Goal: Information Seeking & Learning: Compare options

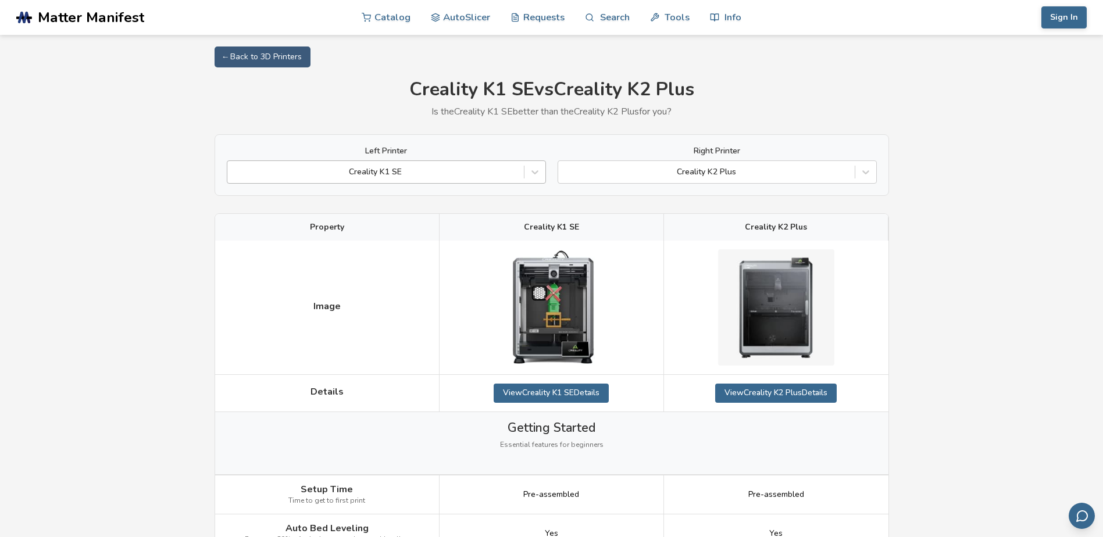
click at [411, 172] on div at bounding box center [375, 172] width 285 height 12
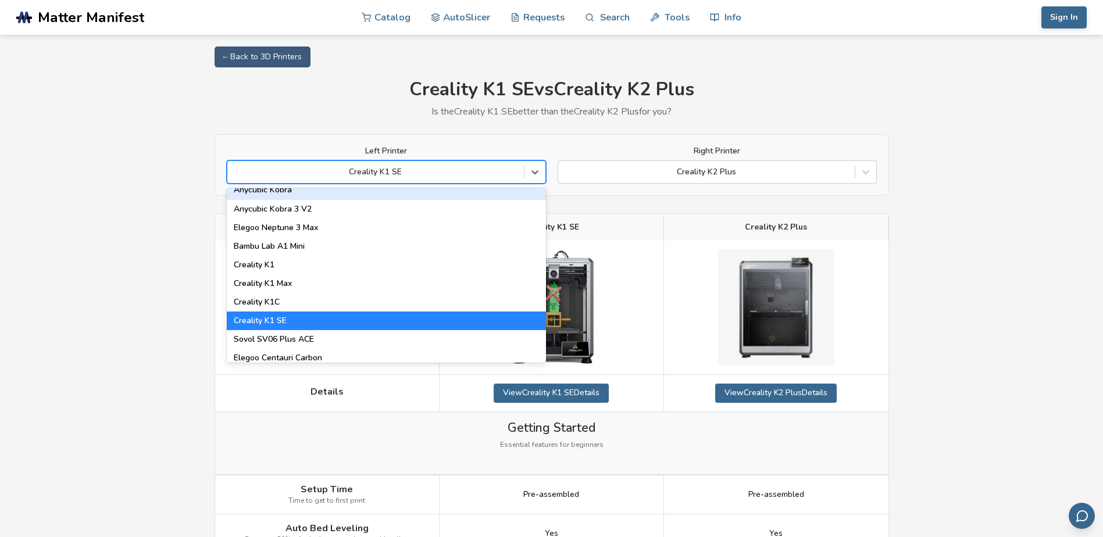
scroll to position [233, 0]
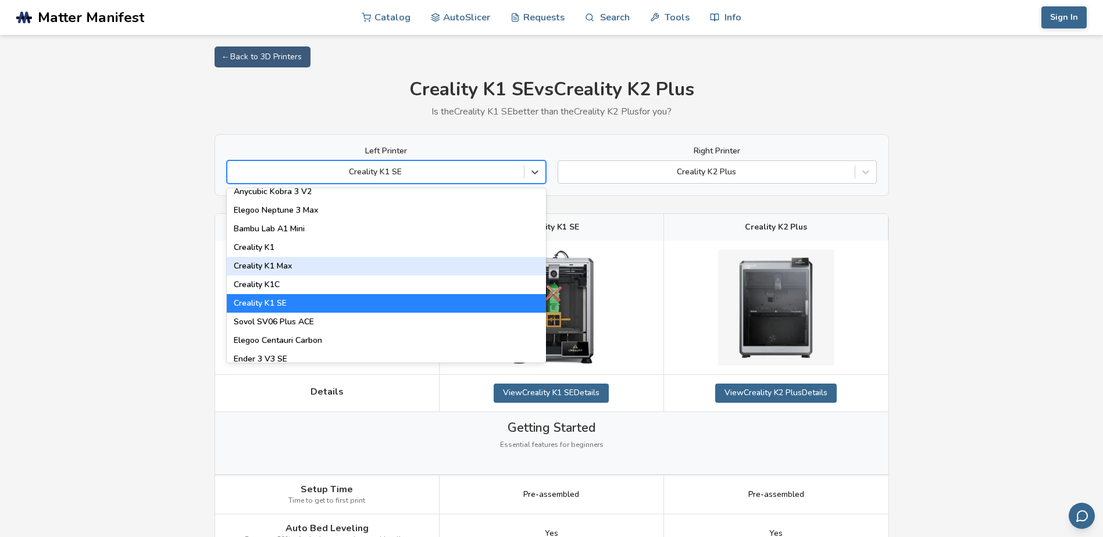
click at [379, 260] on div "Creality K1 Max" at bounding box center [386, 266] width 319 height 19
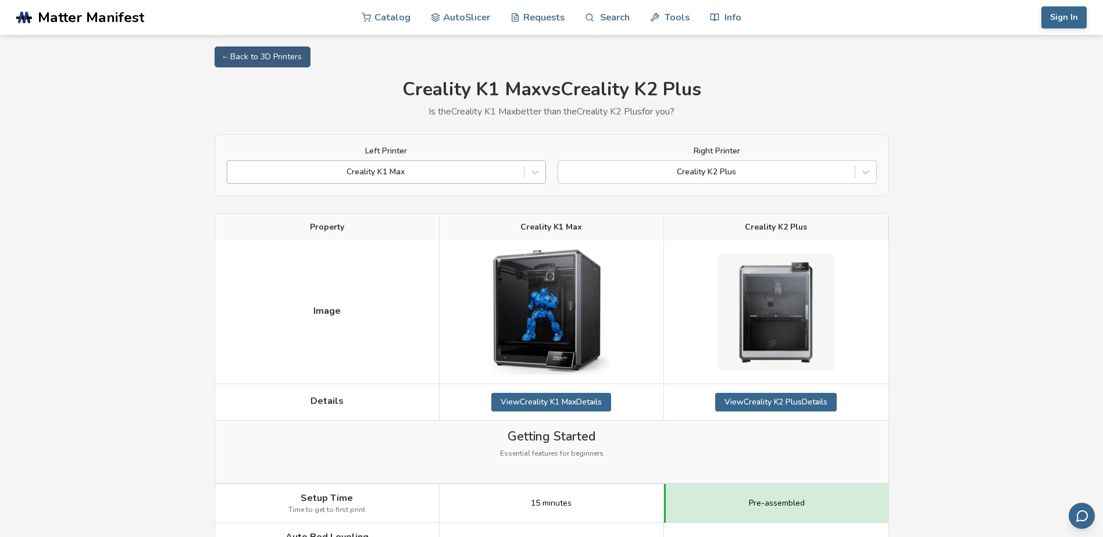
click at [443, 171] on div at bounding box center [375, 172] width 285 height 12
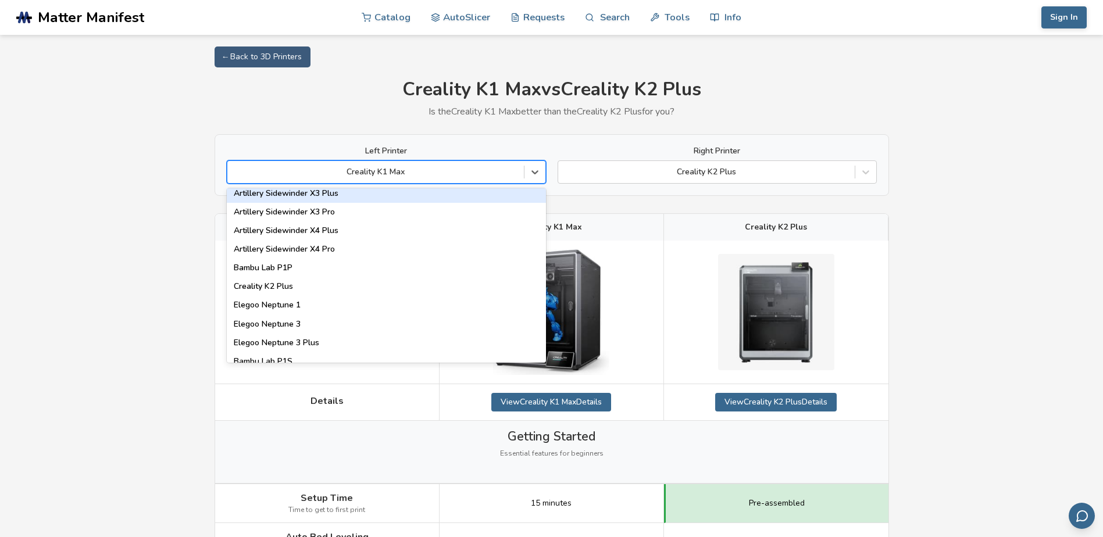
scroll to position [698, 0]
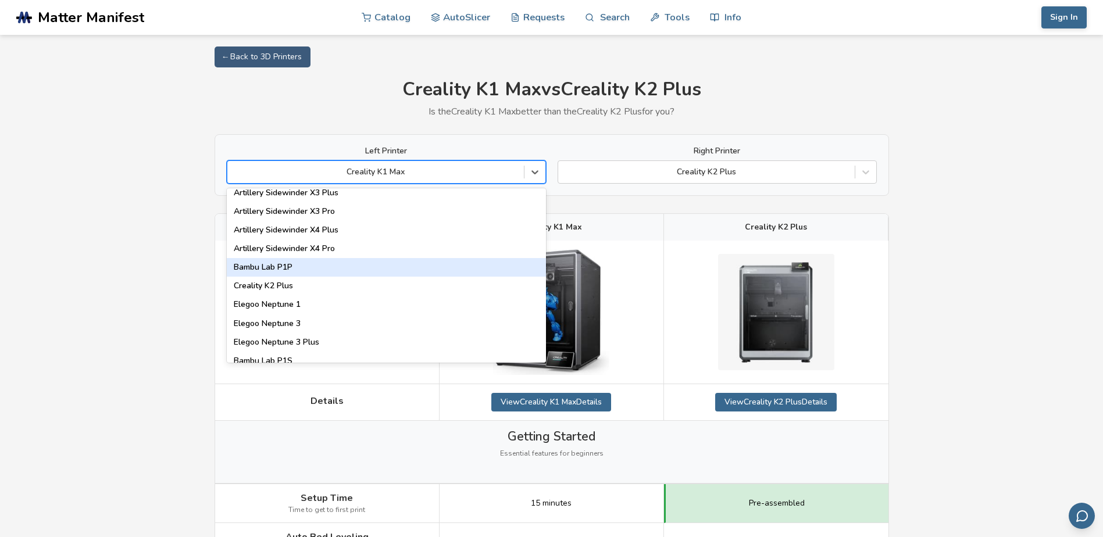
click at [413, 264] on div "Bambu Lab P1P" at bounding box center [386, 267] width 319 height 19
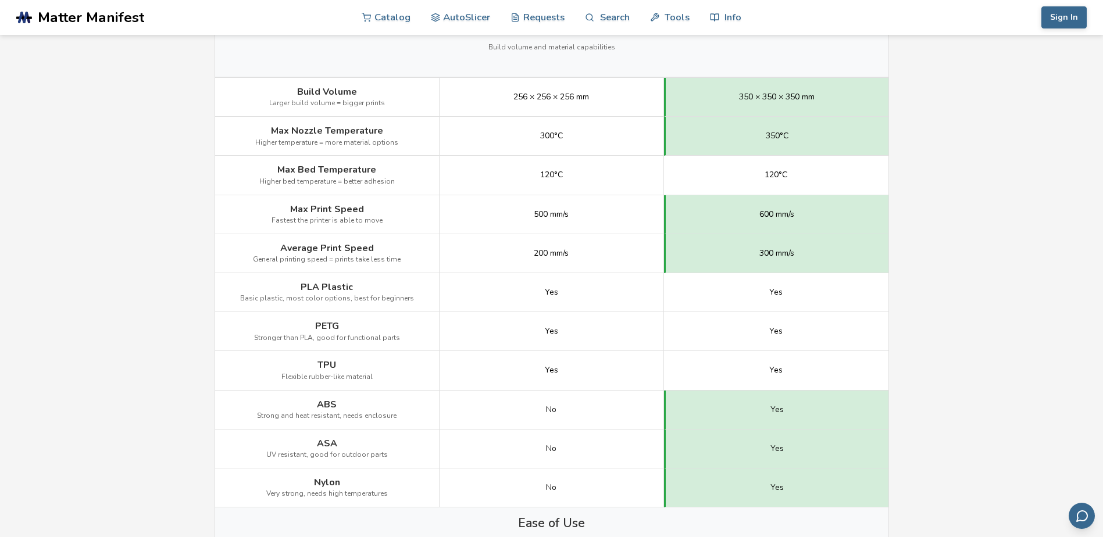
scroll to position [581, 0]
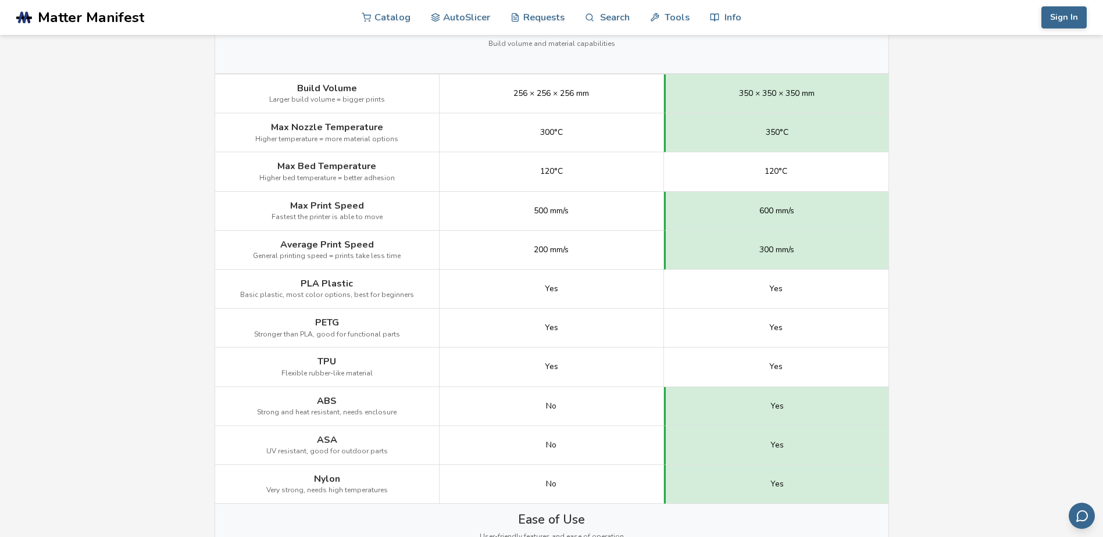
click at [507, 256] on div "200 mm/s" at bounding box center [551, 250] width 224 height 39
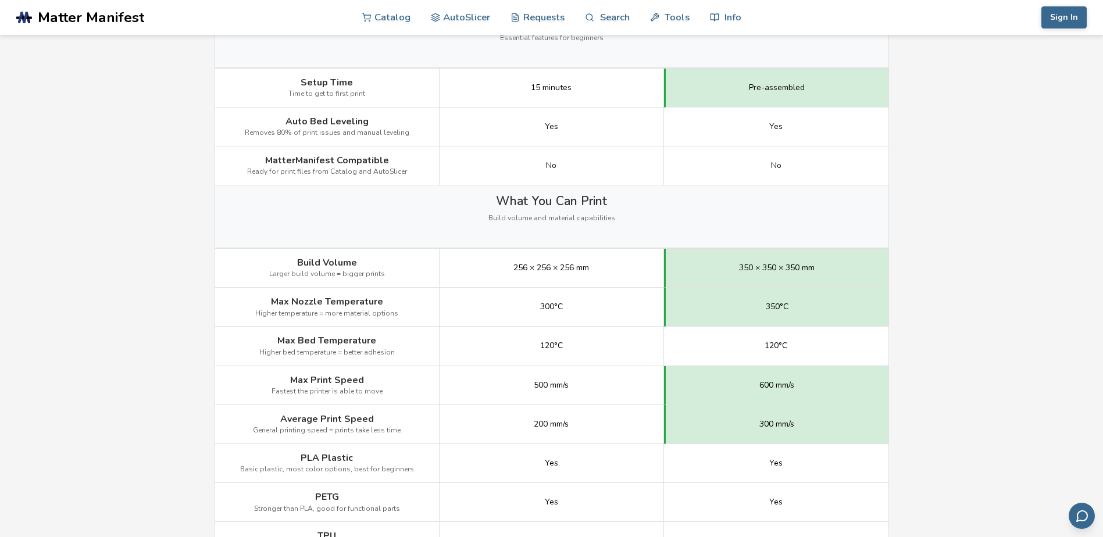
scroll to position [0, 0]
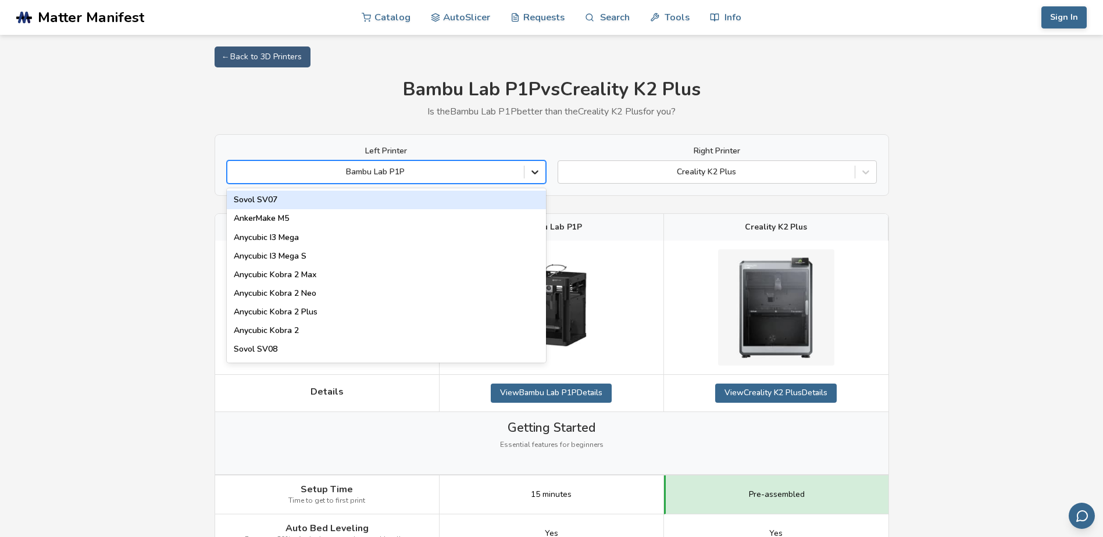
click at [535, 176] on icon at bounding box center [535, 172] width 12 height 12
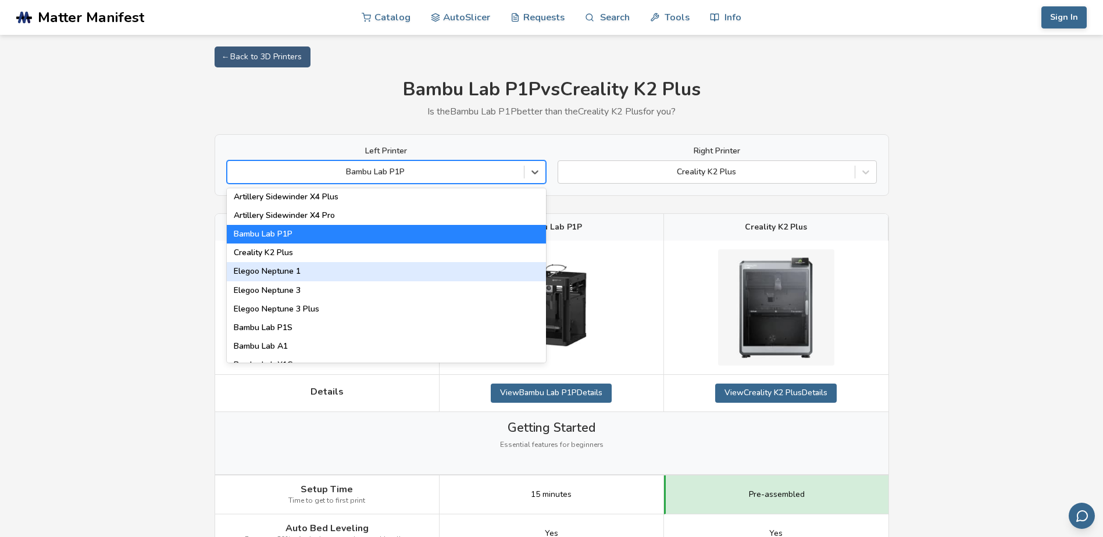
scroll to position [677, 0]
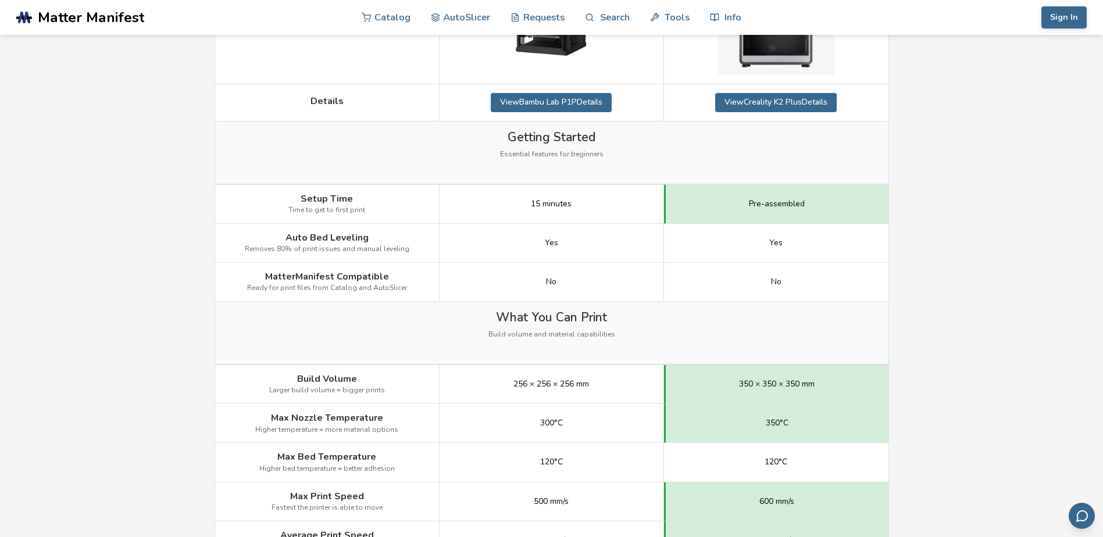
scroll to position [0, 0]
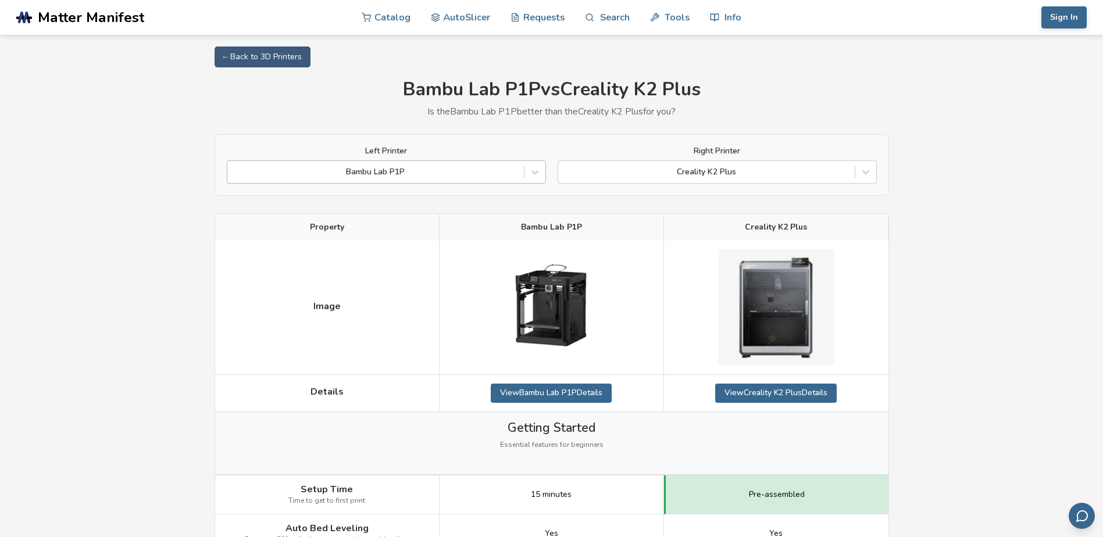
click at [399, 169] on div at bounding box center [375, 172] width 285 height 12
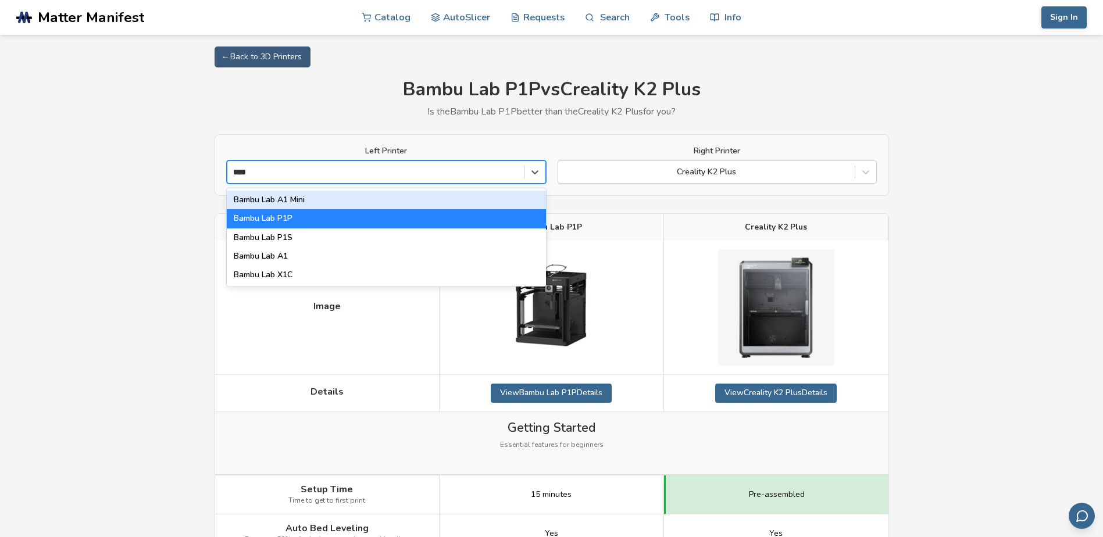
type input "*****"
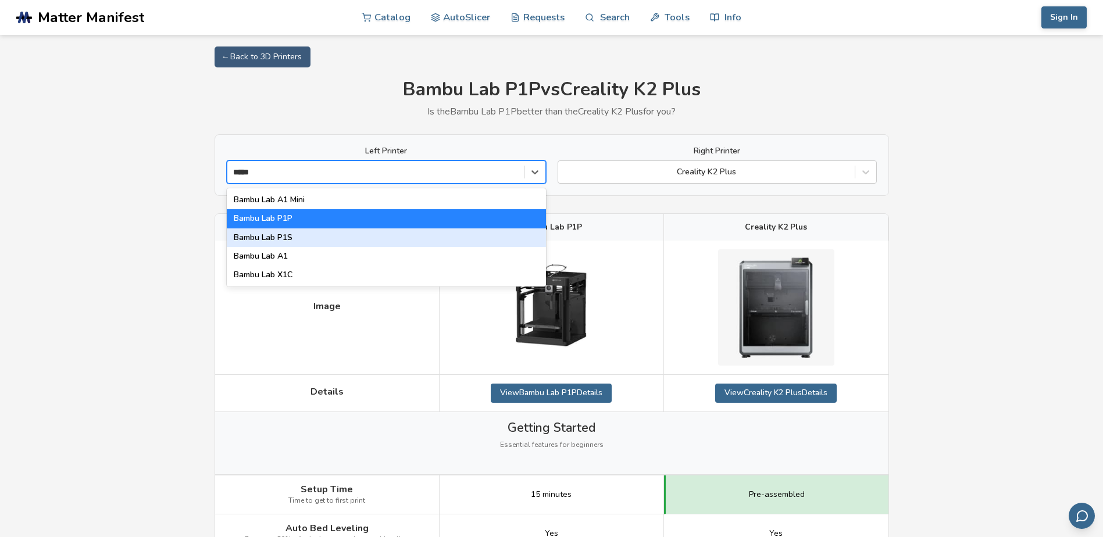
click at [335, 241] on div "Bambu Lab P1S" at bounding box center [386, 237] width 319 height 19
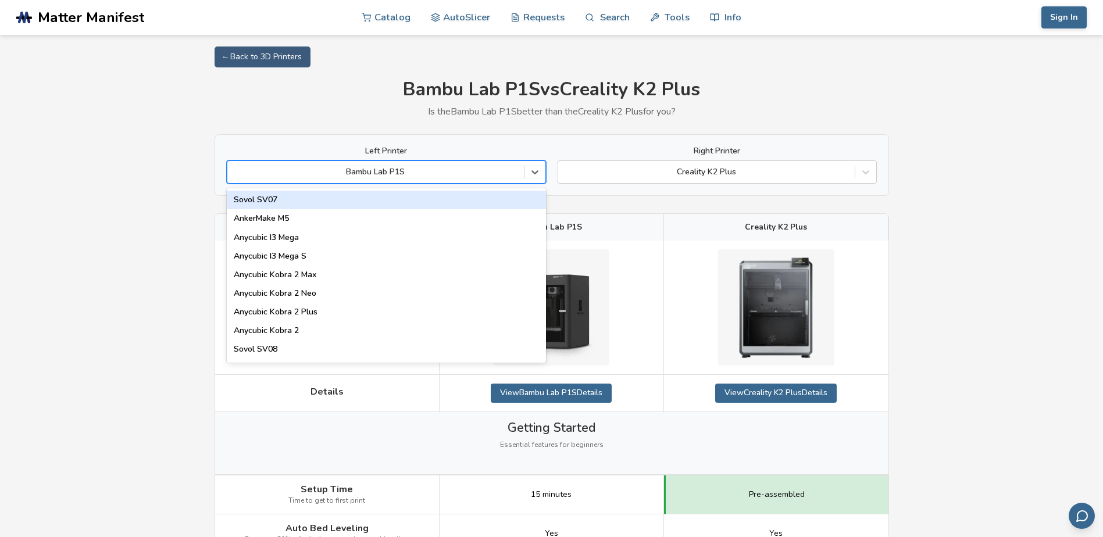
click at [443, 169] on div at bounding box center [375, 172] width 285 height 12
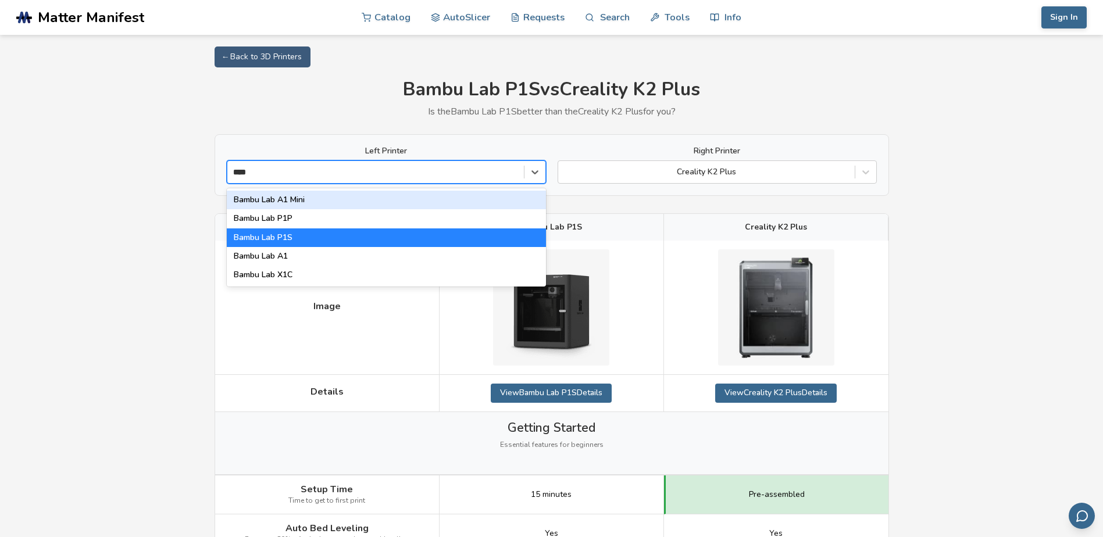
type input "*****"
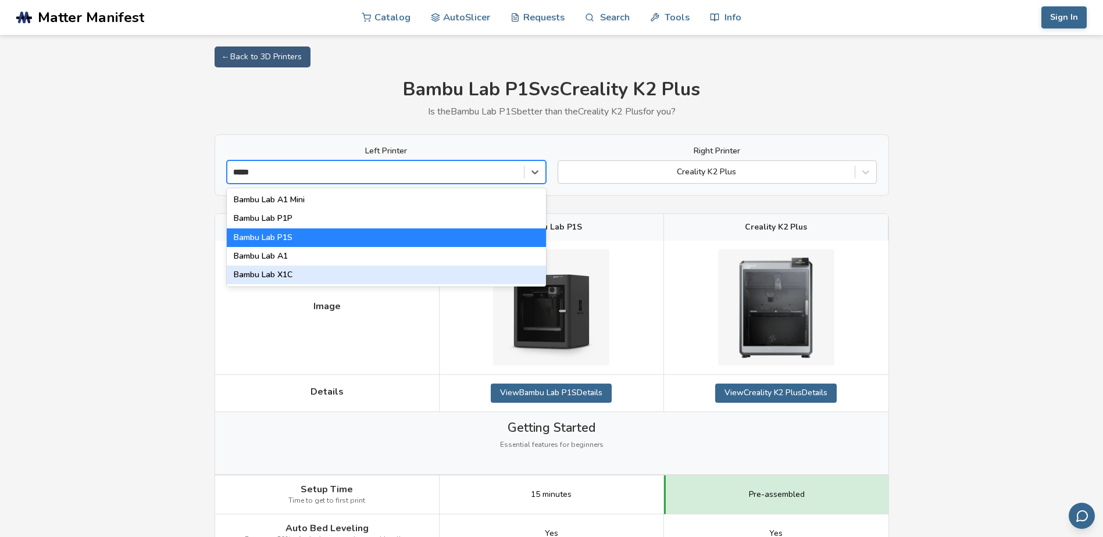
click at [296, 270] on div "Bambu Lab X1C" at bounding box center [386, 275] width 319 height 19
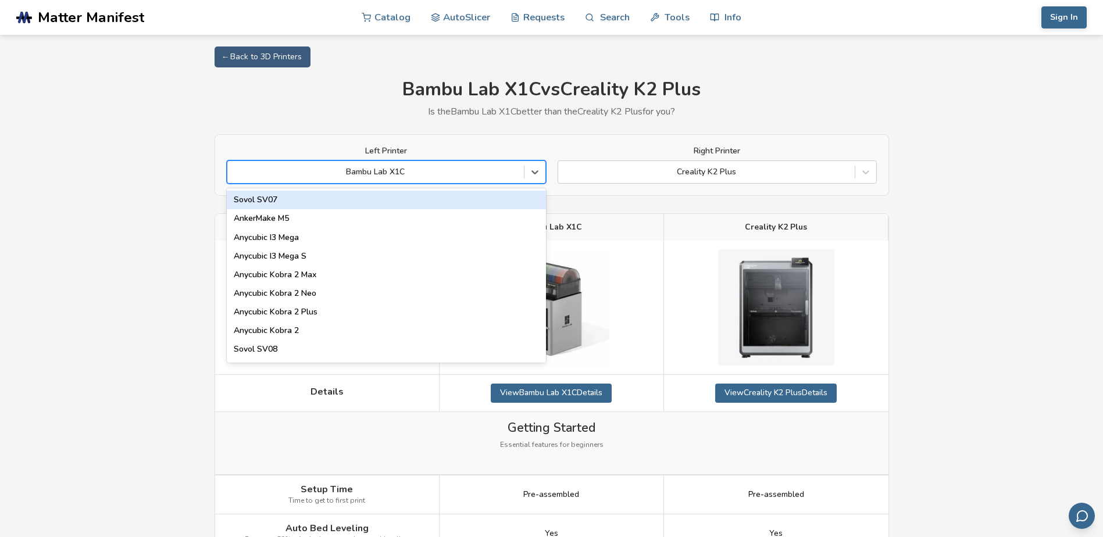
click at [414, 165] on div "Bambu Lab X1C" at bounding box center [375, 172] width 296 height 16
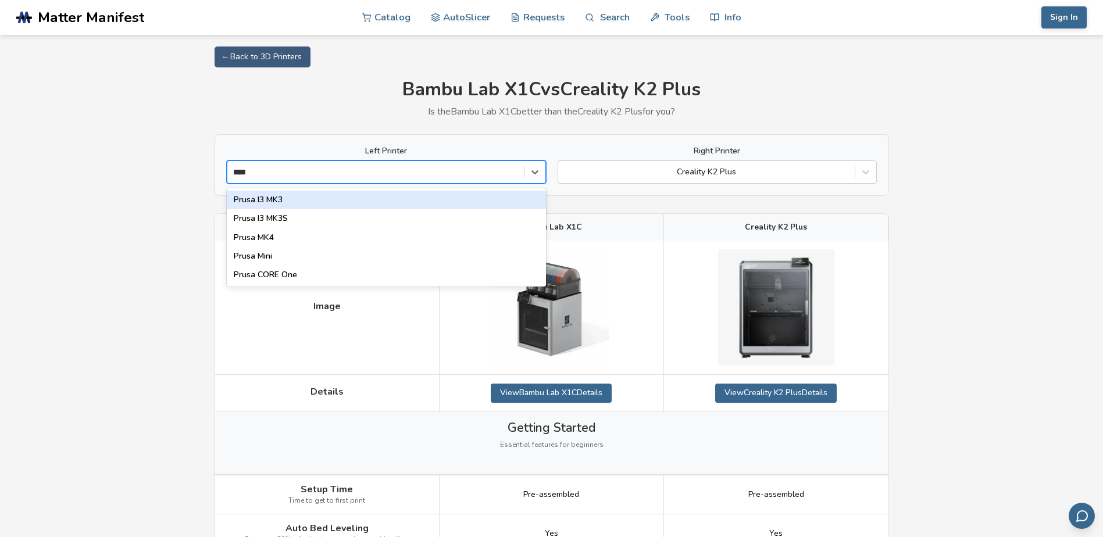
type input "*****"
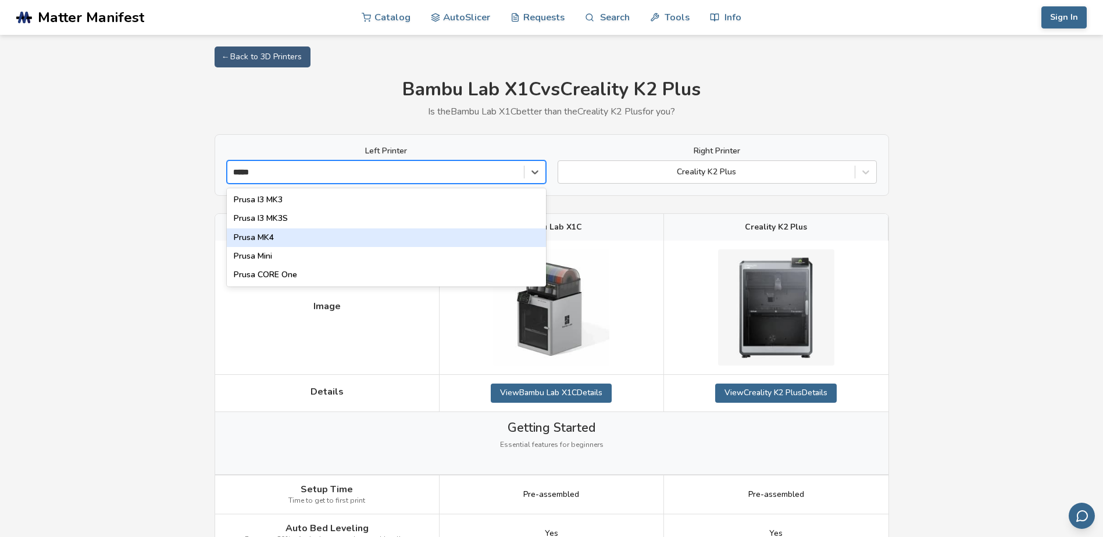
click at [373, 237] on div "Prusa MK4" at bounding box center [386, 237] width 319 height 19
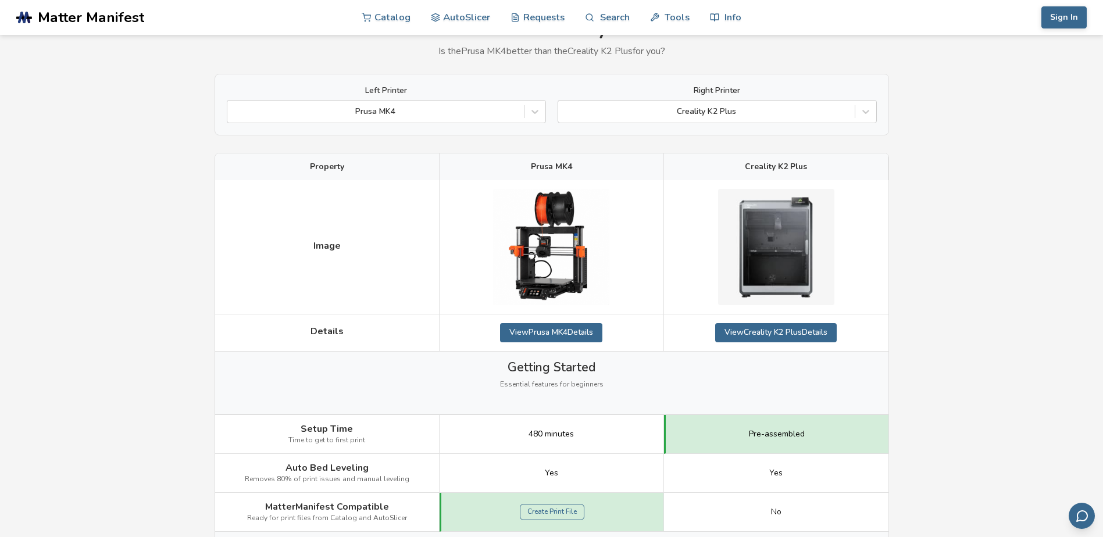
scroll to position [58, 0]
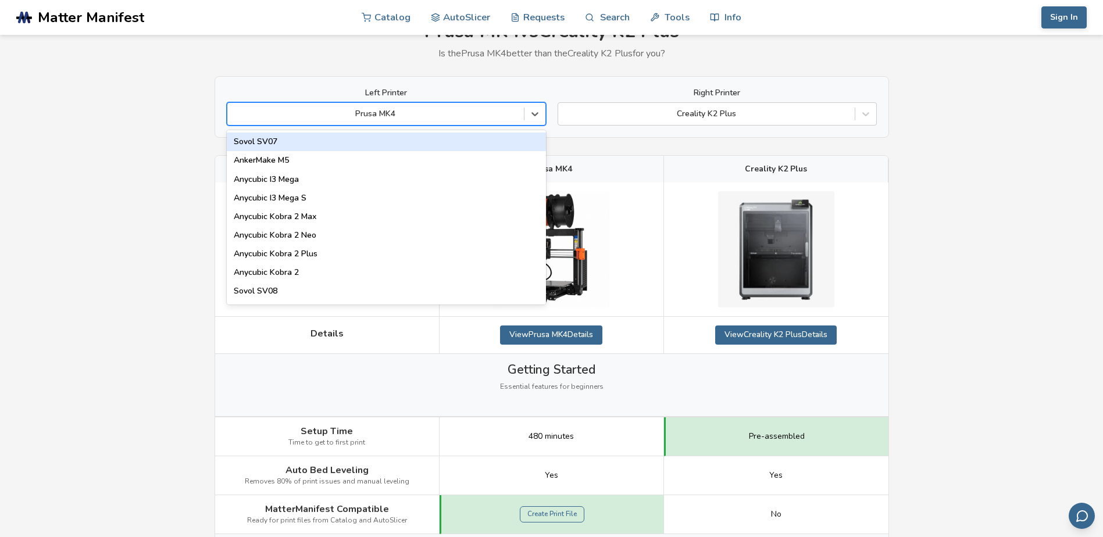
click at [362, 111] on div at bounding box center [375, 114] width 285 height 12
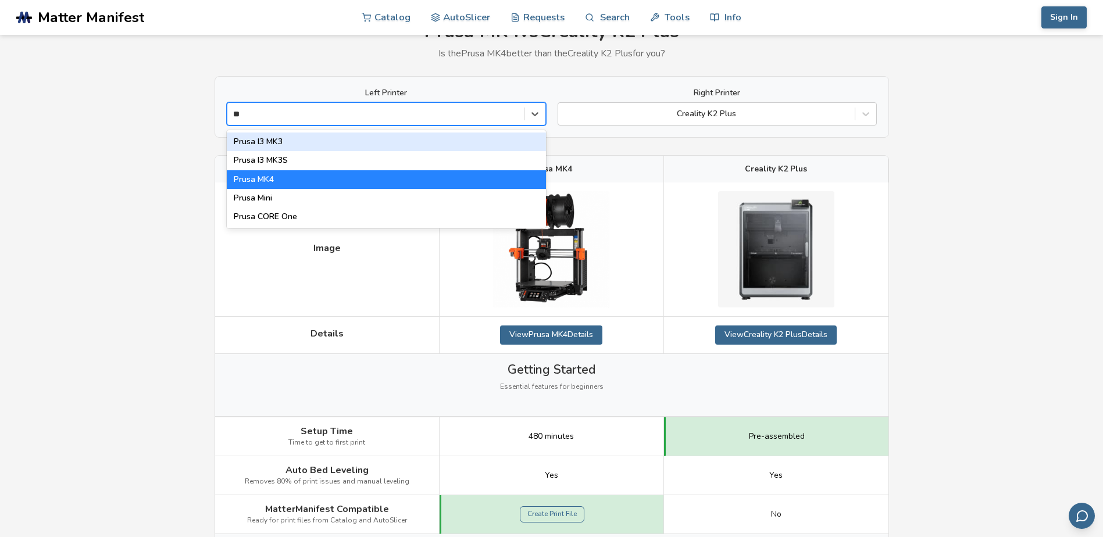
type input "*"
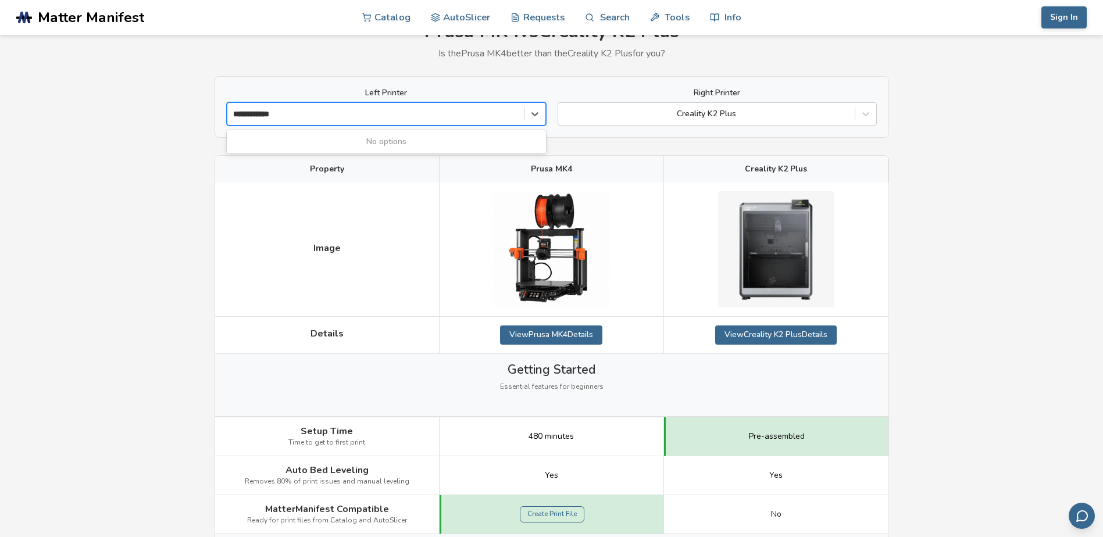
type input "**********"
